Goal: Task Accomplishment & Management: Manage account settings

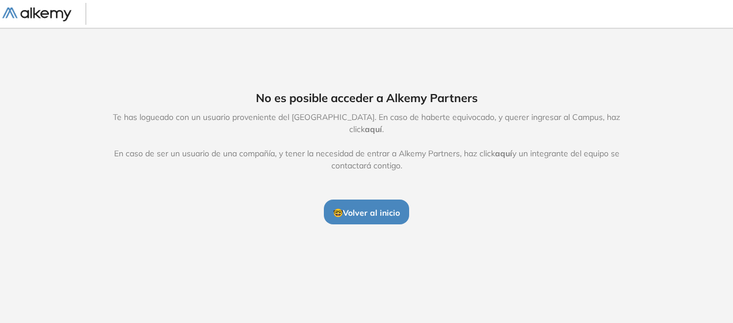
click at [389, 200] on button "🤓 Volver al inicio" at bounding box center [366, 212] width 85 height 24
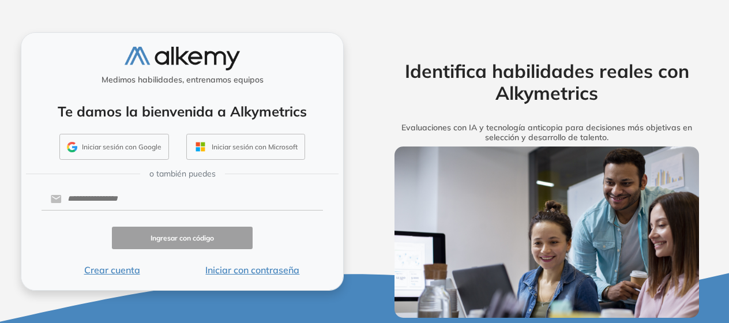
click at [129, 150] on button "Iniciar sesión con Google" at bounding box center [114, 147] width 110 height 27
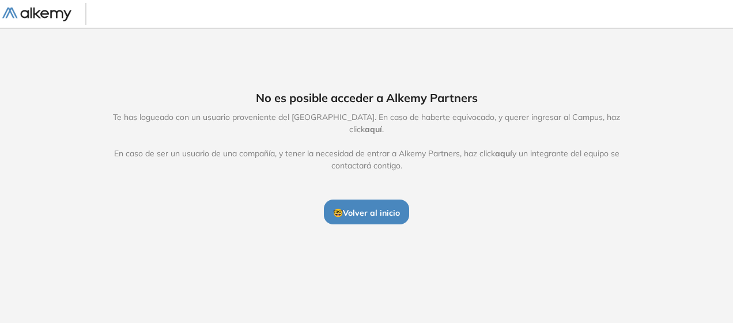
click at [58, 13] on img at bounding box center [36, 14] width 69 height 14
click at [389, 208] on span "🤓 Volver al inicio" at bounding box center [366, 213] width 67 height 10
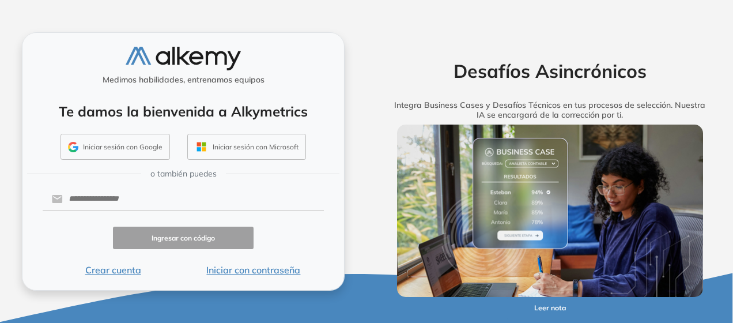
click at [100, 151] on button "Iniciar sesión con Google" at bounding box center [116, 147] width 110 height 27
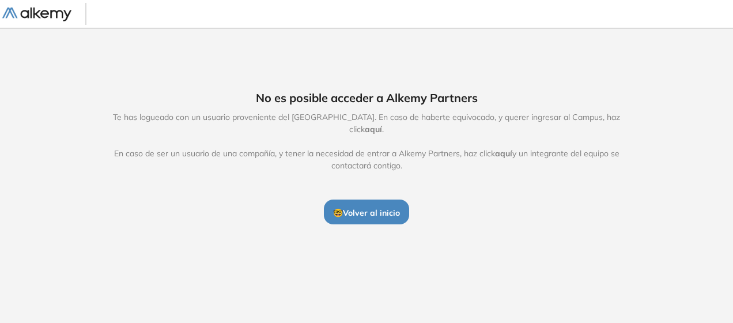
click at [383, 208] on span "🤓 Volver al inicio" at bounding box center [366, 213] width 67 height 10
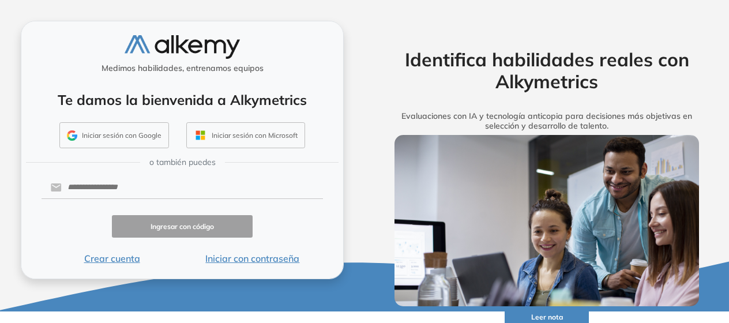
scroll to position [17, 0]
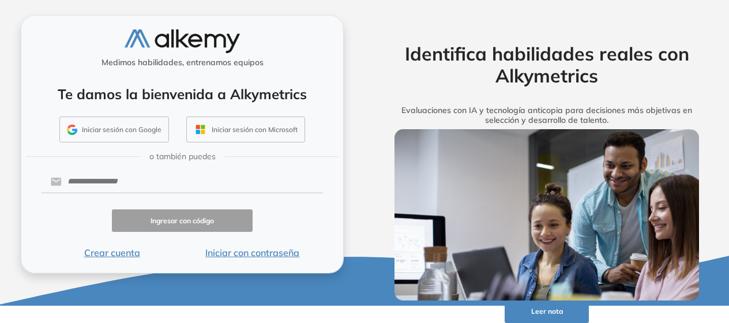
click at [216, 40] on img at bounding box center [182, 41] width 115 height 24
